Goal: Navigation & Orientation: Understand site structure

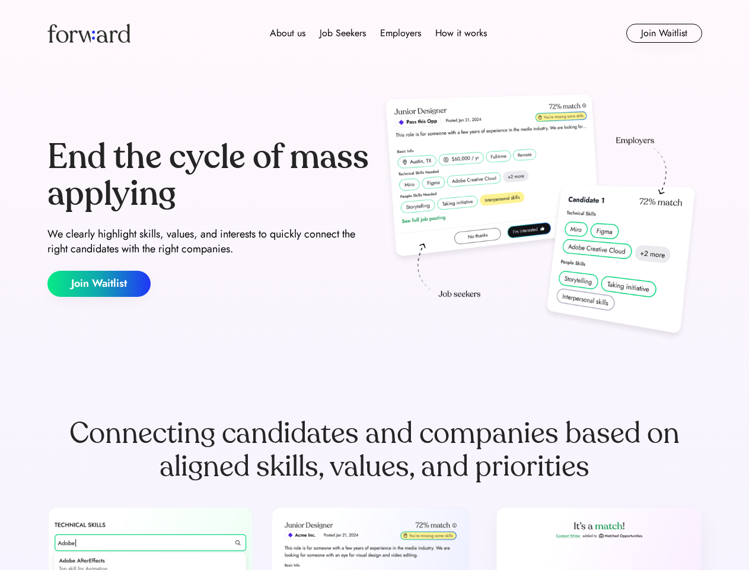
click at [374, 285] on div "End the cycle of mass applying We clearly highlight skills, values, and interes…" at bounding box center [374, 217] width 655 height 255
click at [375, 33] on div "About us Job Seekers Employers How it works" at bounding box center [379, 33] width 468 height 14
click at [89, 33] on img at bounding box center [88, 33] width 83 height 19
click at [379, 33] on div "About us Job Seekers Employers How it works" at bounding box center [379, 33] width 468 height 14
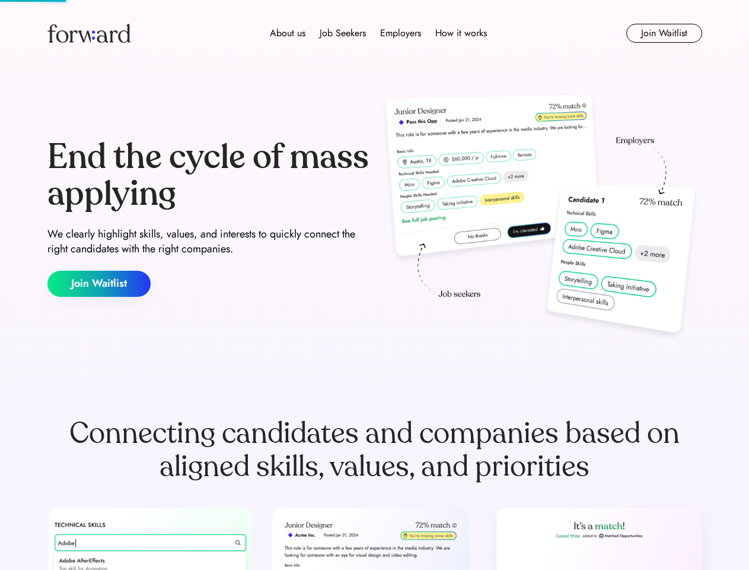
click at [288, 33] on div "About us" at bounding box center [288, 33] width 36 height 14
click at [343, 33] on div "Job Seekers" at bounding box center [343, 33] width 46 height 14
click at [400, 33] on div "Employers" at bounding box center [400, 33] width 41 height 14
click at [460, 33] on div "How it works" at bounding box center [462, 33] width 52 height 14
click at [664, 33] on button "Join Waitlist" at bounding box center [665, 33] width 76 height 19
